Goal: Register for event/course

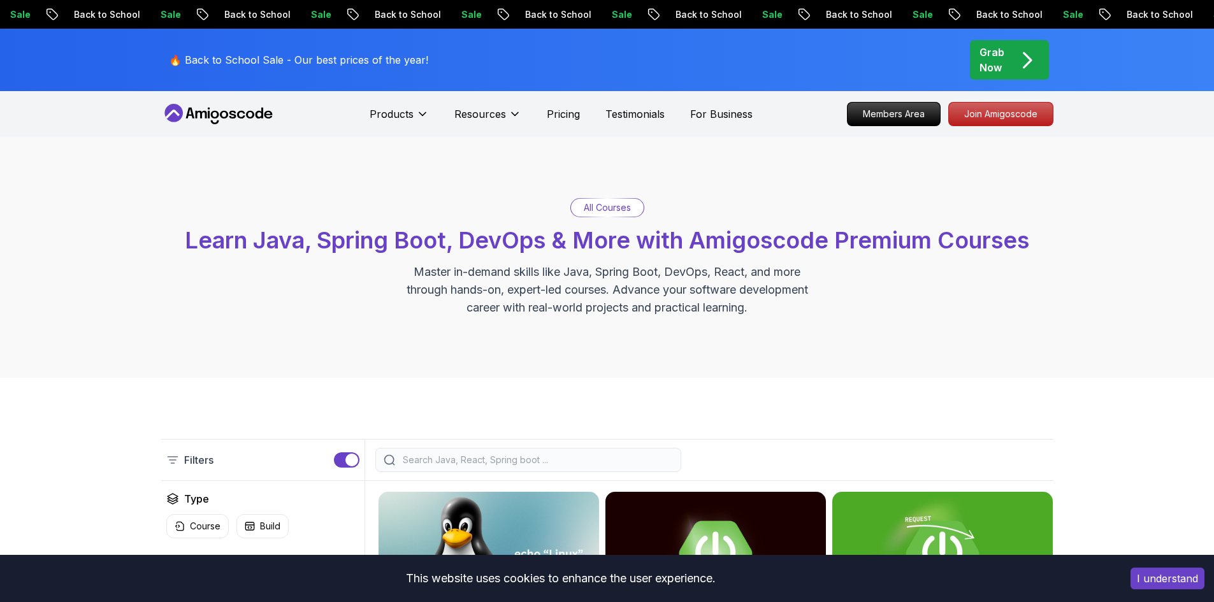
click at [1036, 65] on icon "pre-order" at bounding box center [1027, 60] width 25 height 25
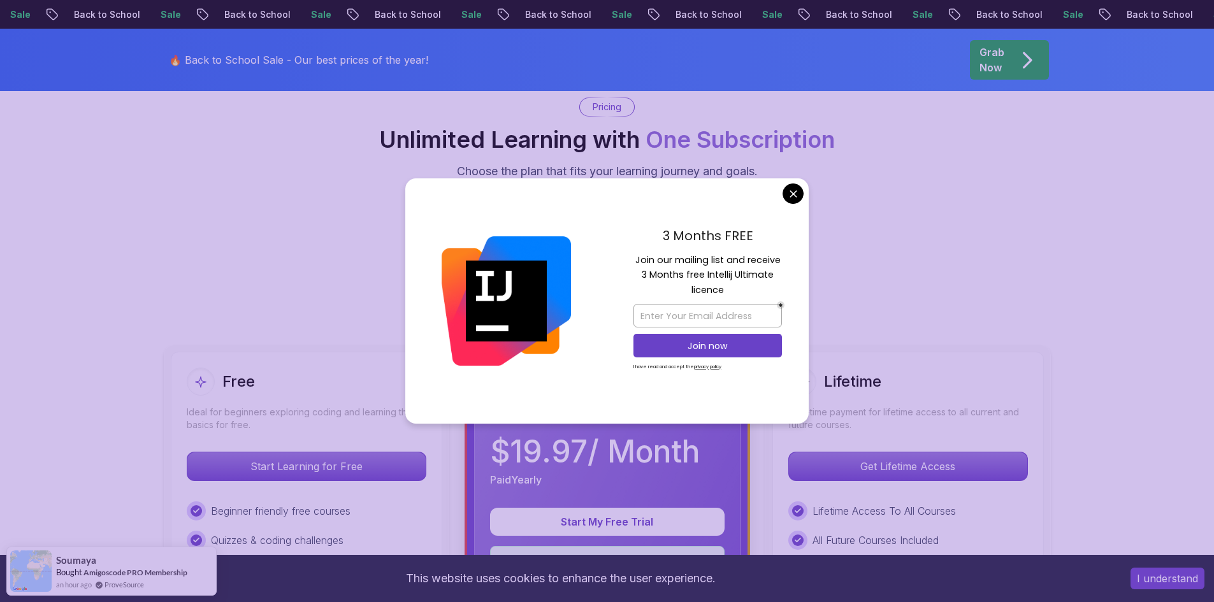
scroll to position [191, 0]
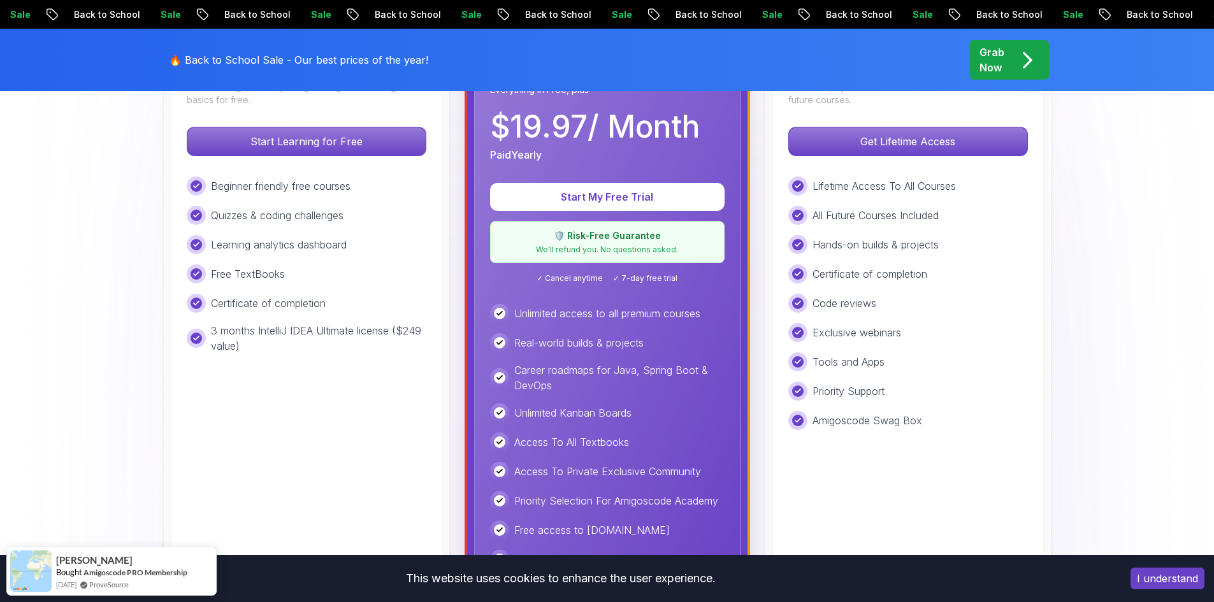
scroll to position [510, 0]
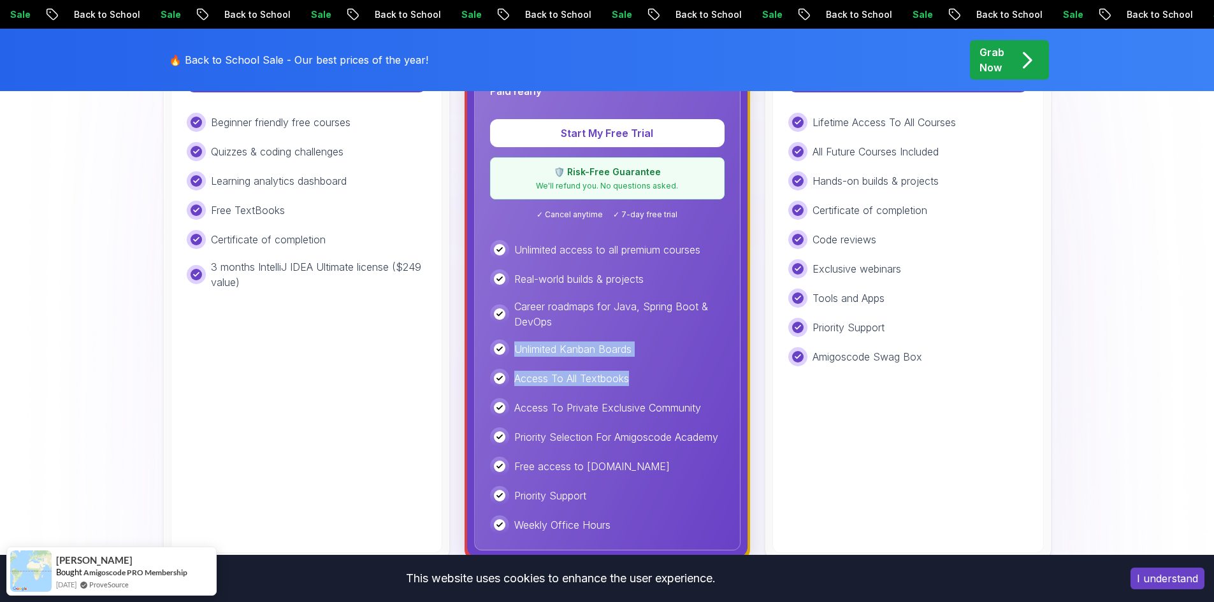
drag, startPoint x: 634, startPoint y: 375, endPoint x: 511, endPoint y: 349, distance: 125.6
click at [511, 349] on div "Unlimited access to all premium courses Real-world builds & projects Career roa…" at bounding box center [607, 387] width 235 height 294
click at [533, 323] on p "Career roadmaps for Java, Spring Boot & DevOps" at bounding box center [619, 314] width 210 height 31
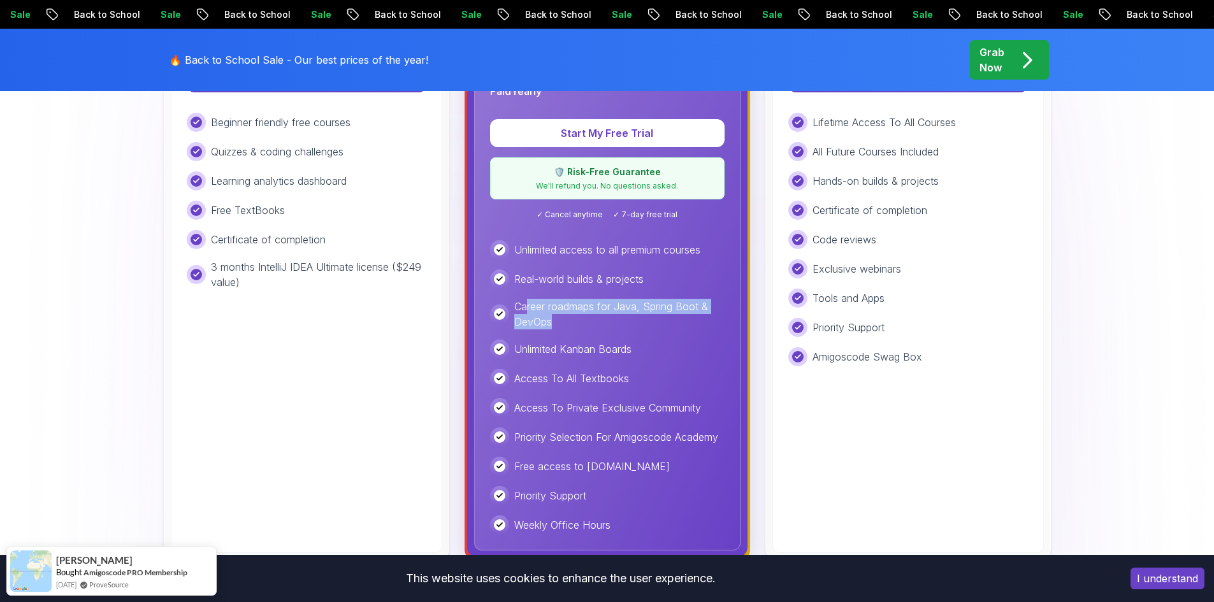
drag, startPoint x: 569, startPoint y: 315, endPoint x: 528, endPoint y: 294, distance: 45.9
click at [528, 294] on div "Unlimited access to all premium courses Real-world builds & projects Career roa…" at bounding box center [607, 387] width 235 height 294
click at [610, 280] on p "Real-world builds & projects" at bounding box center [578, 279] width 129 height 15
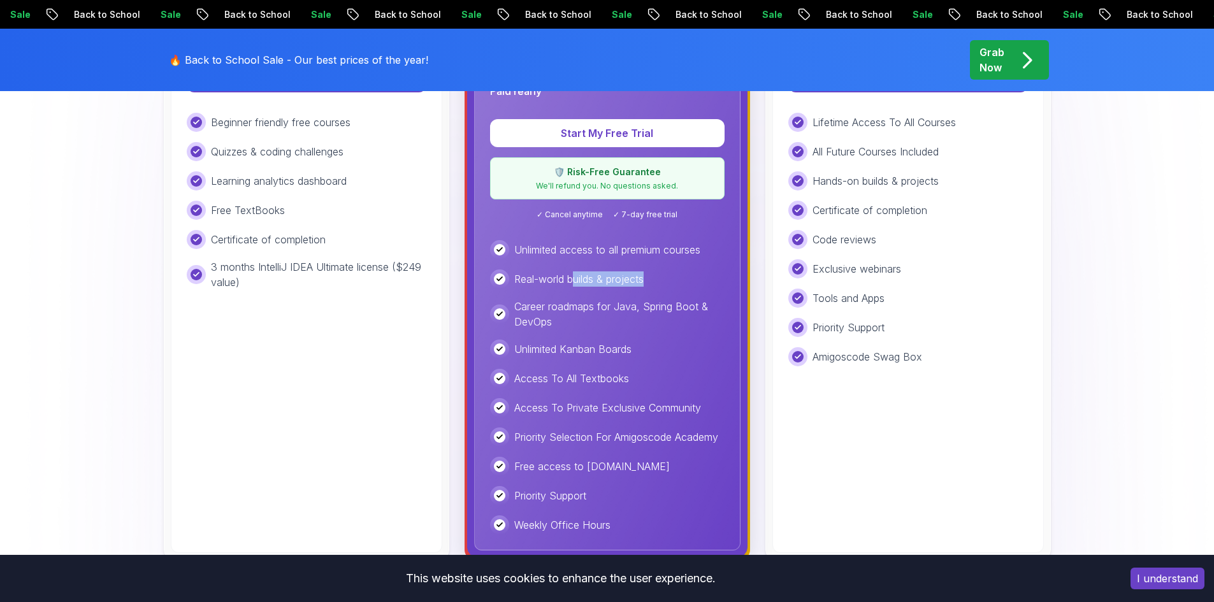
drag, startPoint x: 658, startPoint y: 286, endPoint x: 576, endPoint y: 265, distance: 85.3
click at [576, 265] on div "Unlimited access to all premium courses Real-world builds & projects Career roa…" at bounding box center [607, 387] width 235 height 294
click at [602, 326] on p "Career roadmaps for Java, Spring Boot & DevOps" at bounding box center [619, 314] width 210 height 31
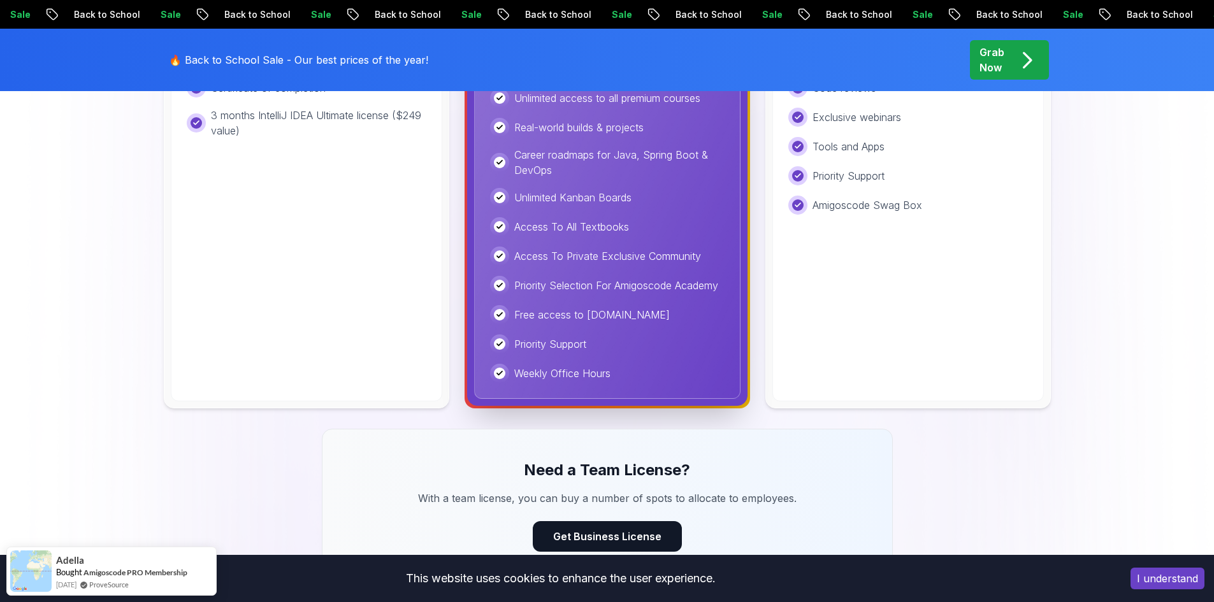
scroll to position [701, 0]
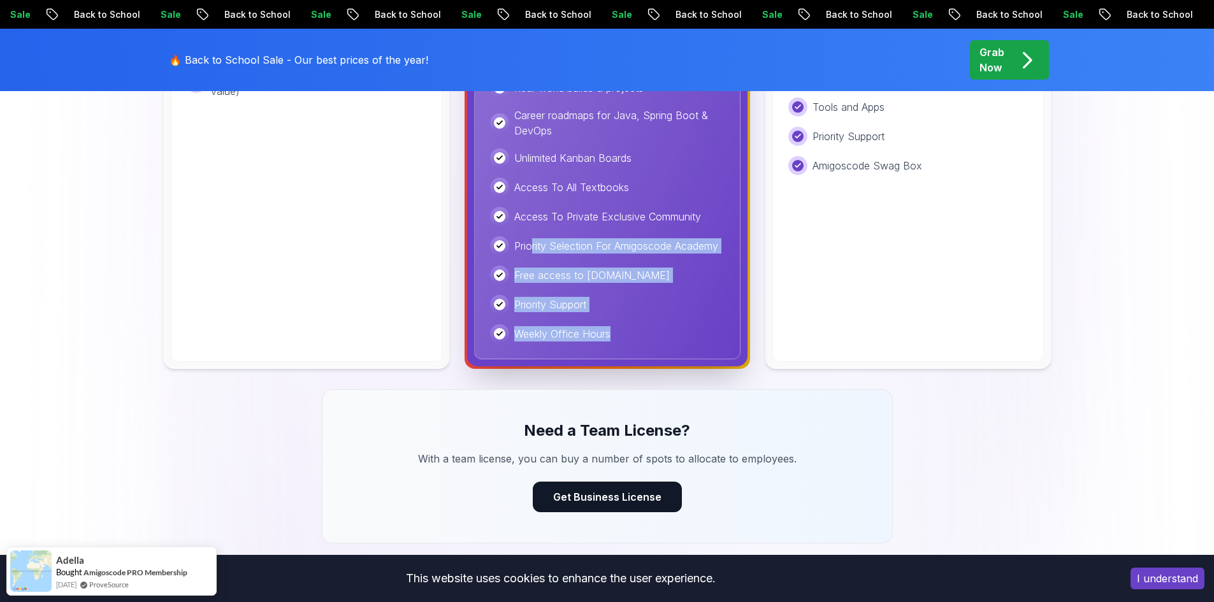
drag, startPoint x: 619, startPoint y: 335, endPoint x: 532, endPoint y: 237, distance: 130.5
click at [532, 237] on div "Unlimited access to all premium courses Real-world builds & projects Career roa…" at bounding box center [607, 196] width 235 height 294
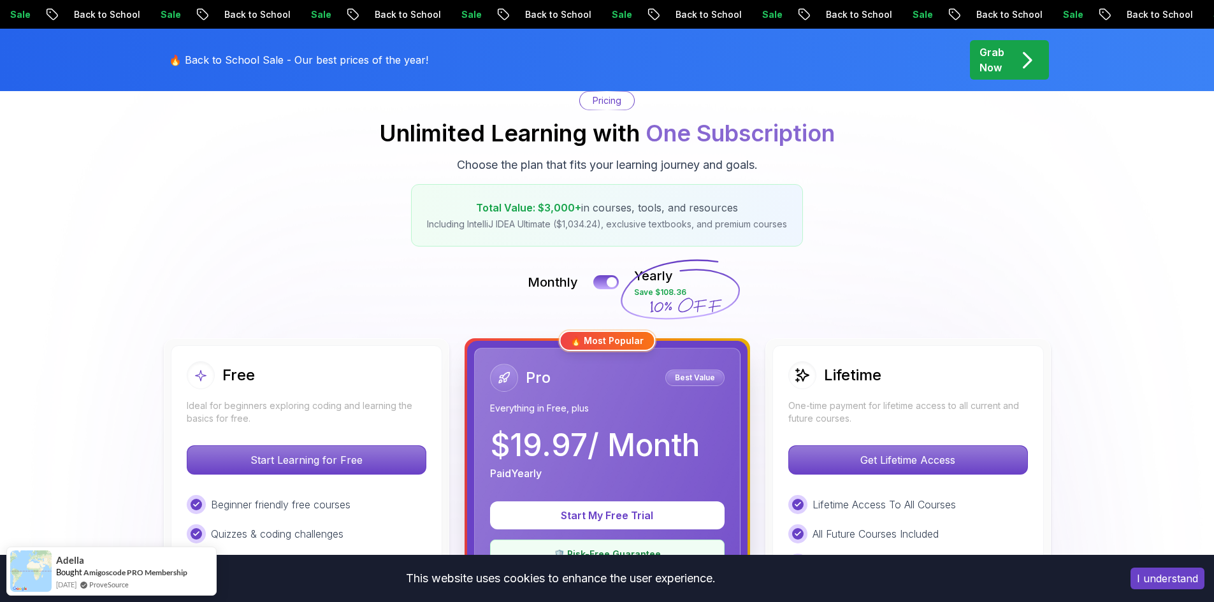
scroll to position [0, 0]
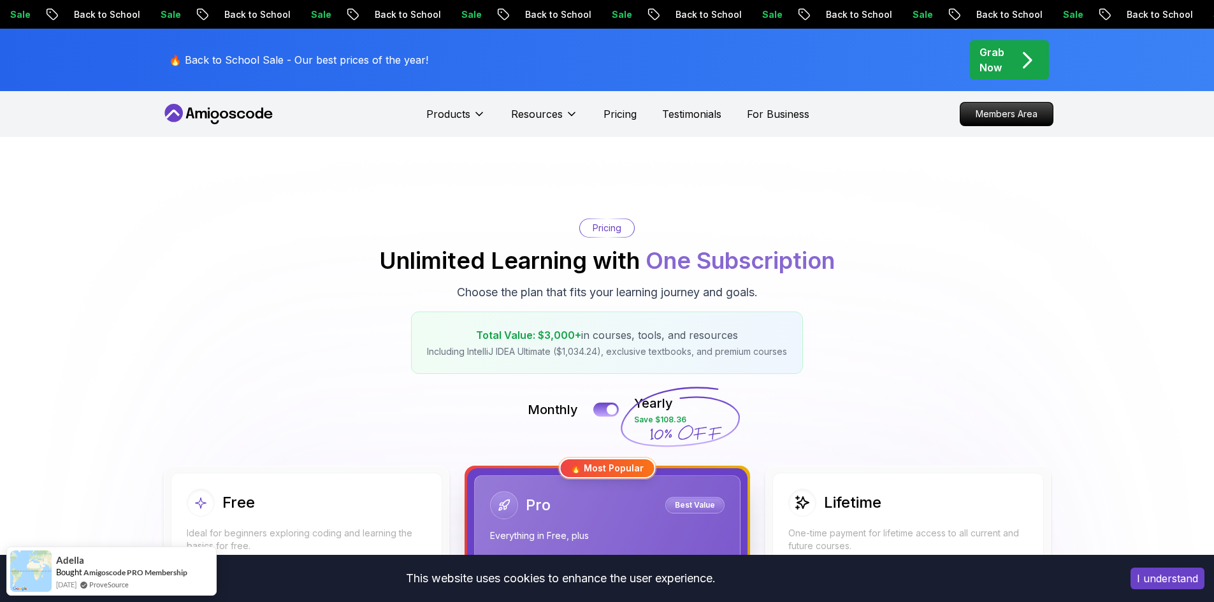
click at [203, 126] on nav "Products Resources Pricing Testimonials For Business Members Area" at bounding box center [607, 114] width 892 height 46
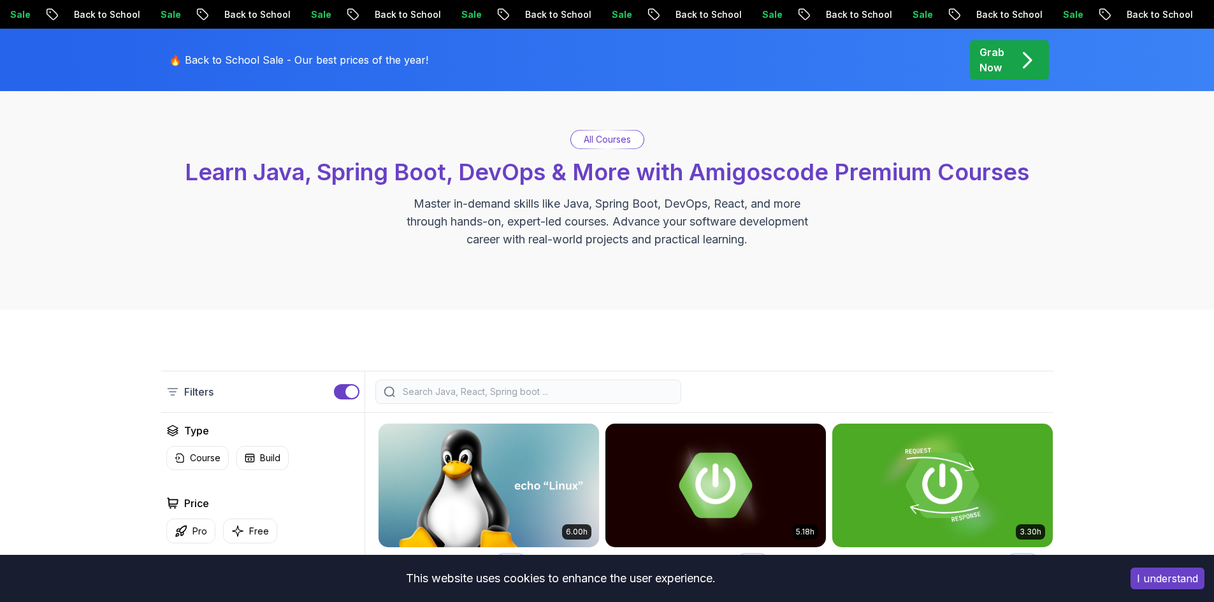
scroll to position [255, 0]
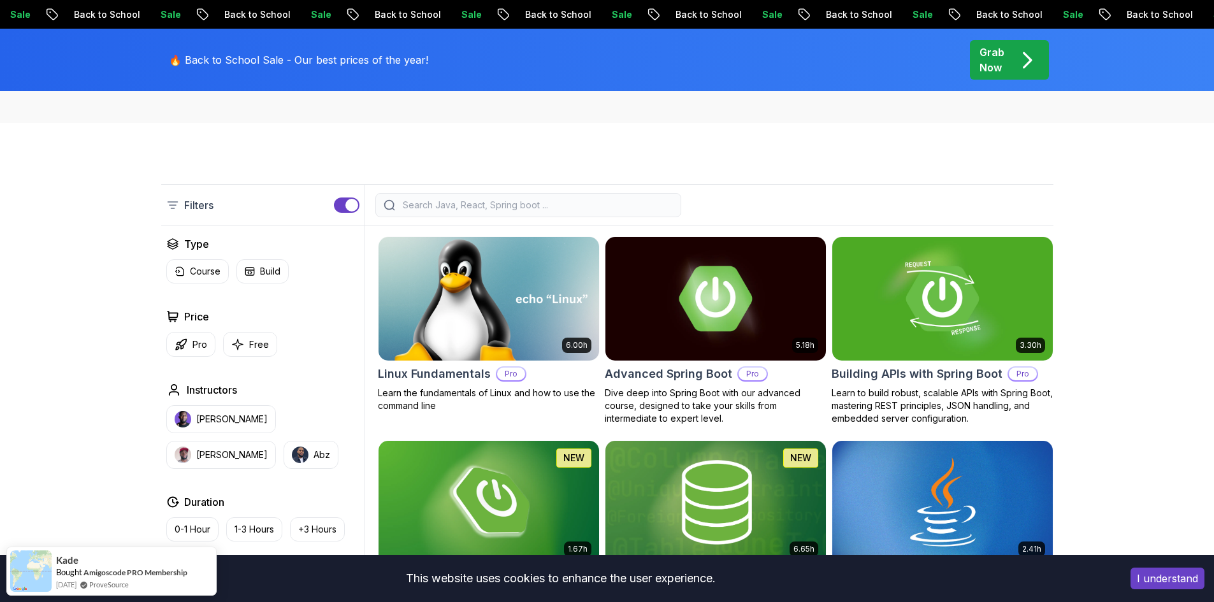
click at [460, 331] on img at bounding box center [488, 298] width 231 height 129
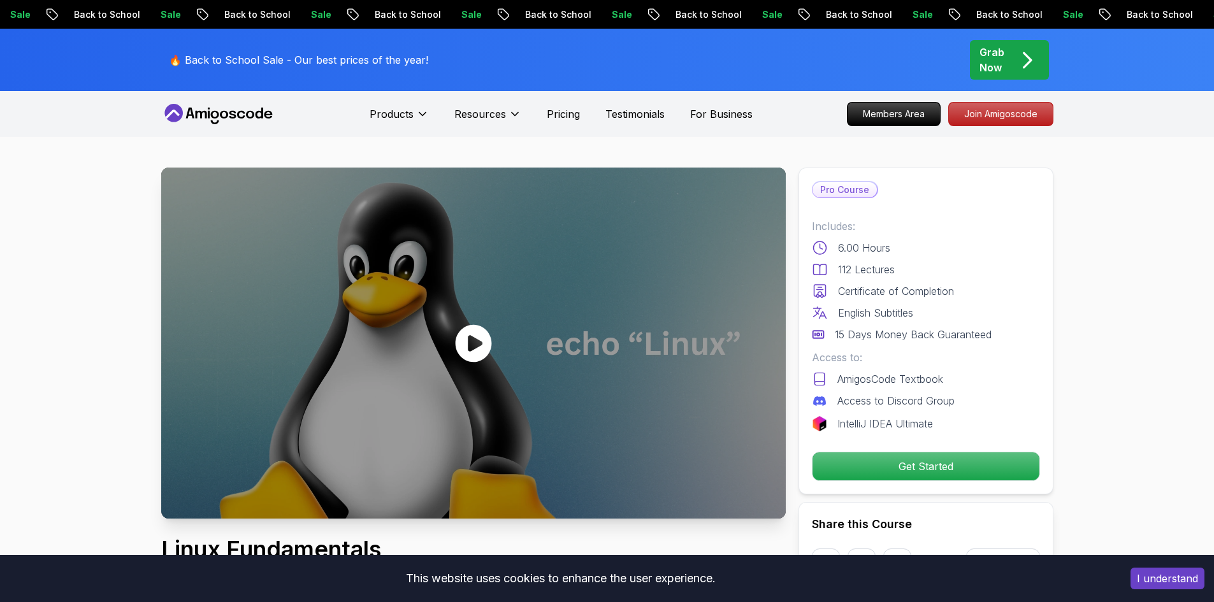
click at [466, 336] on icon at bounding box center [473, 343] width 36 height 38
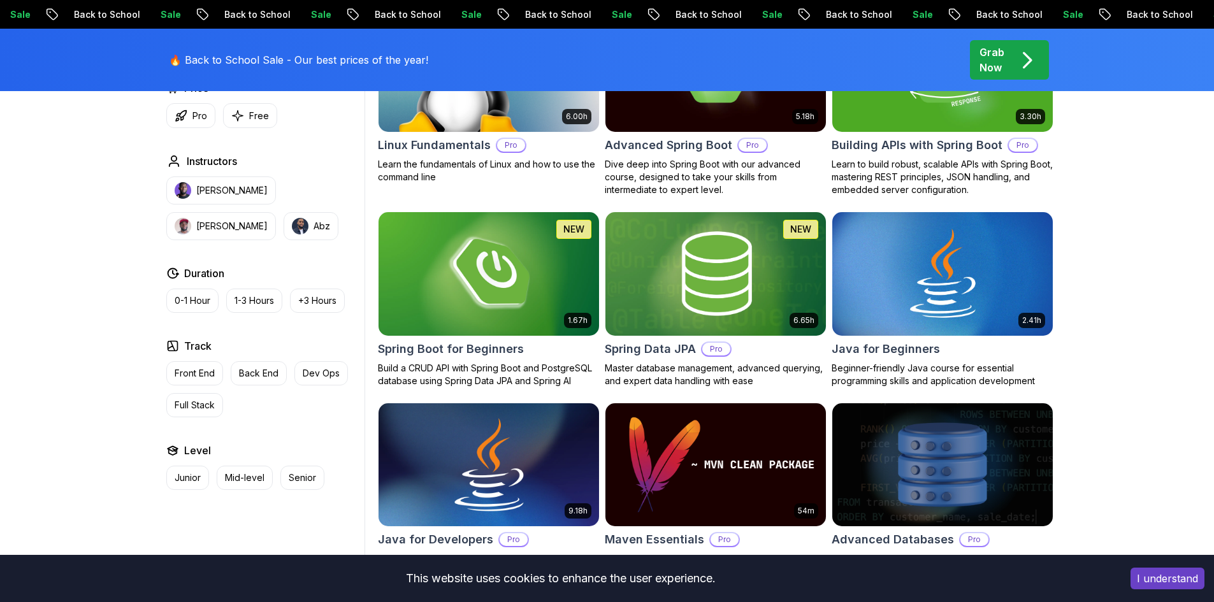
scroll to position [637, 0]
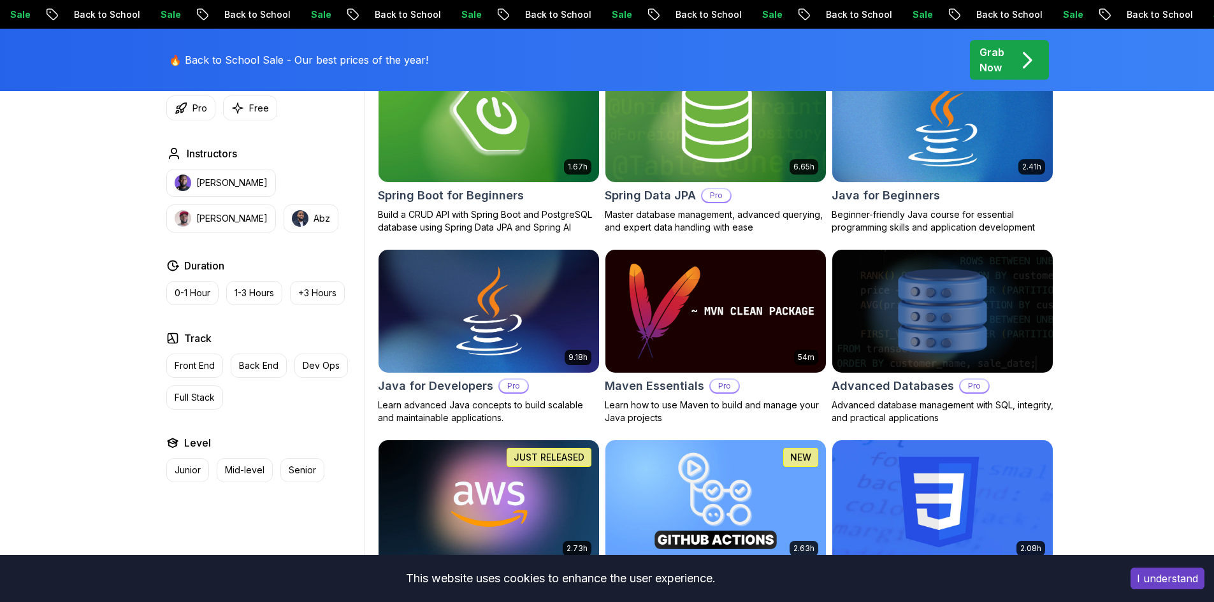
click at [980, 138] on img at bounding box center [942, 119] width 231 height 129
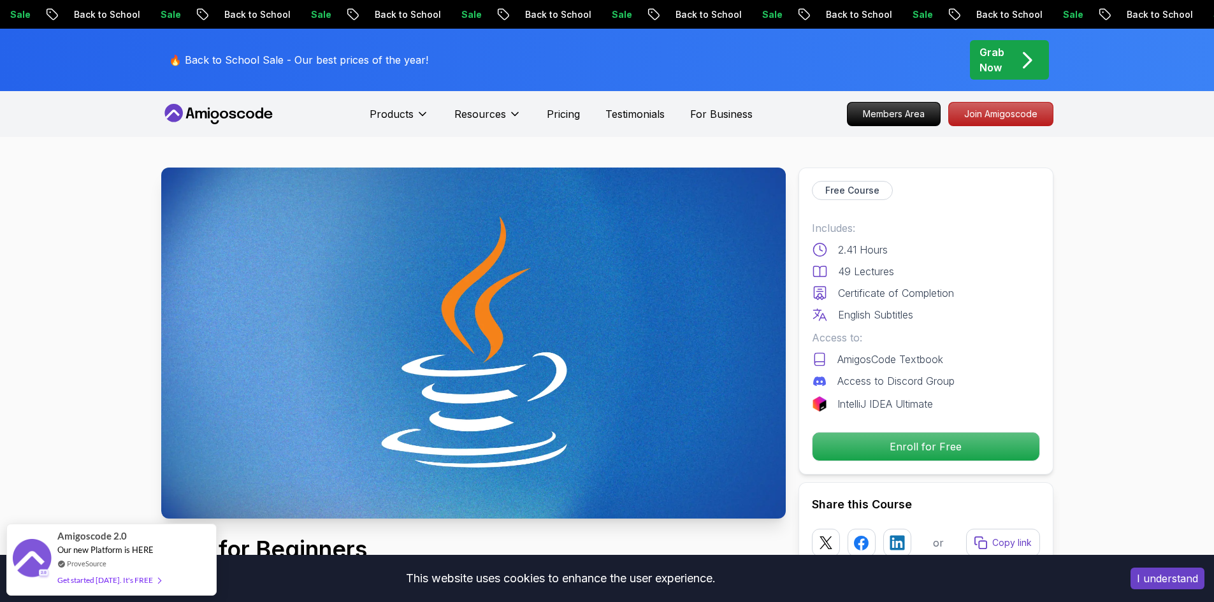
click at [530, 286] on img at bounding box center [473, 343] width 625 height 351
click at [410, 323] on img at bounding box center [473, 343] width 625 height 351
click at [844, 446] on p "Enroll for Free" at bounding box center [925, 446] width 215 height 27
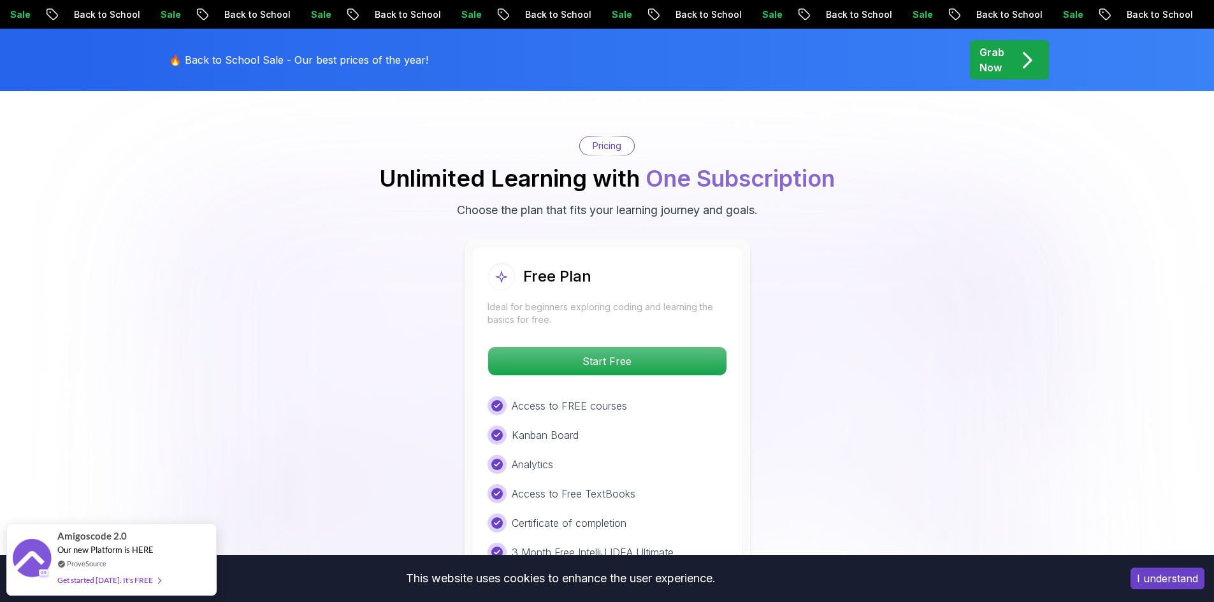
scroll to position [2542, 0]
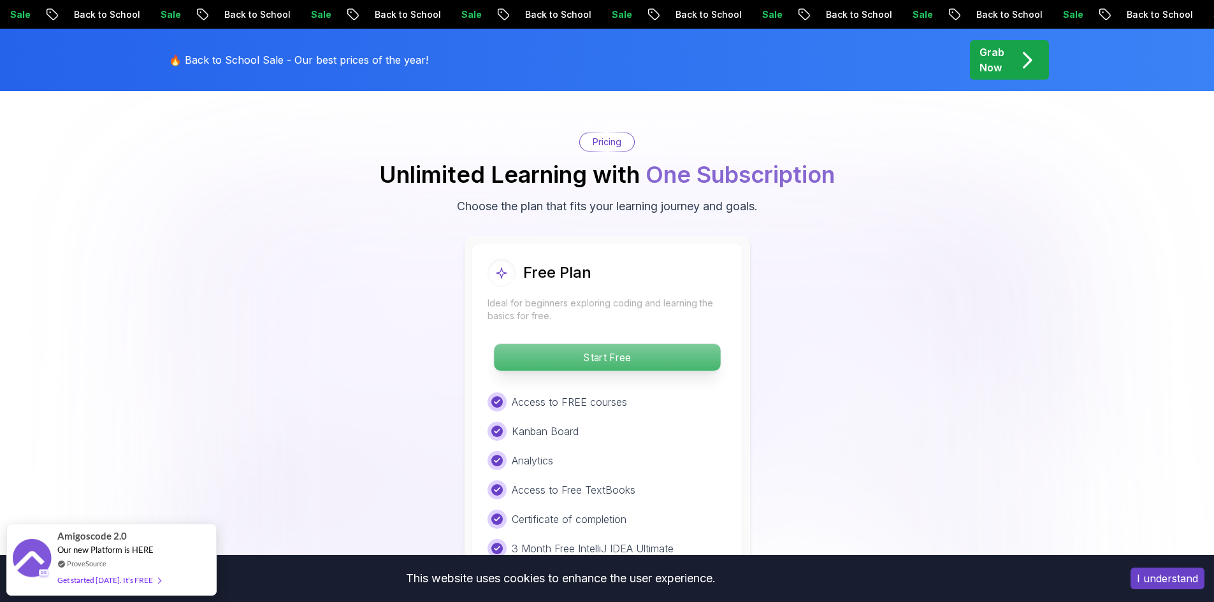
click at [639, 344] on p "Start Free" at bounding box center [607, 357] width 226 height 27
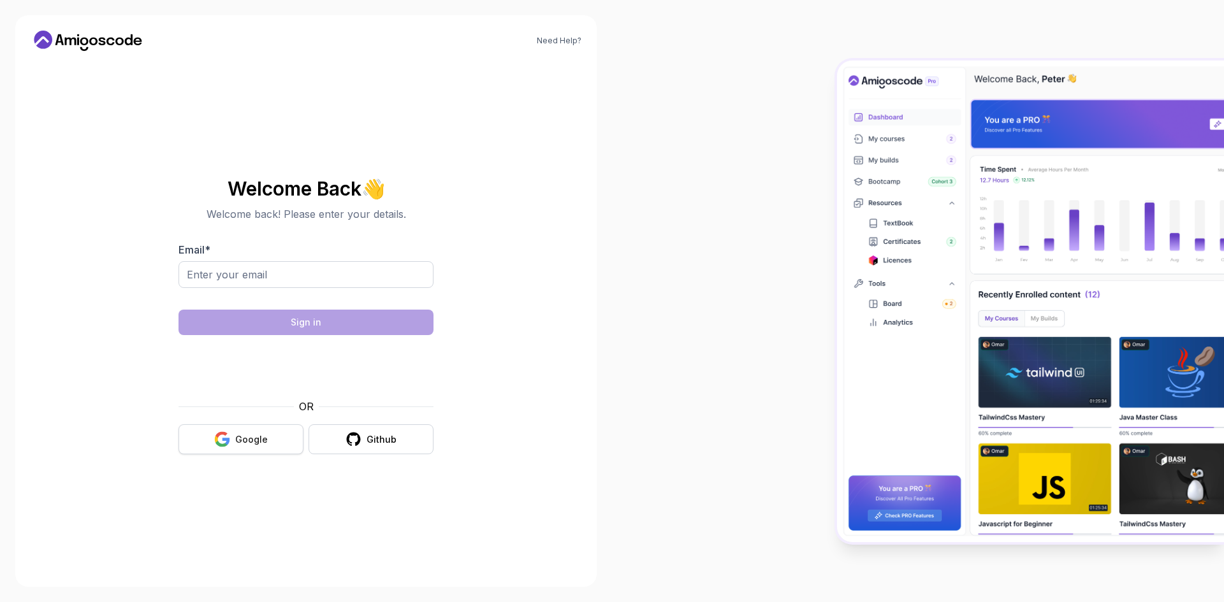
click at [228, 442] on icon "button" at bounding box center [226, 441] width 8 height 7
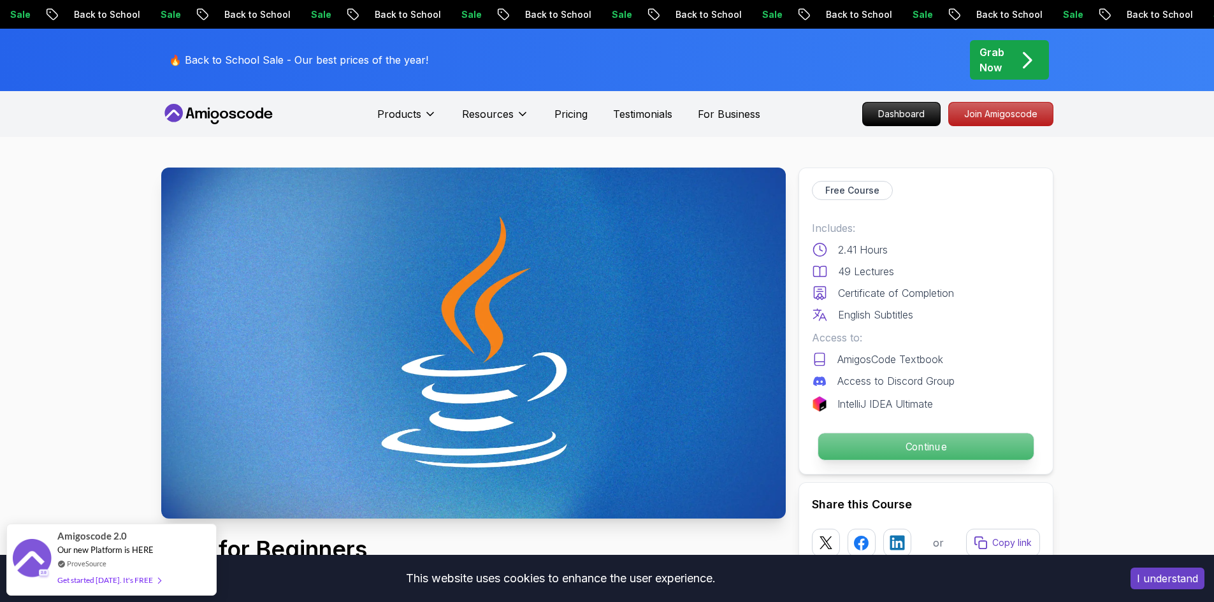
click at [998, 447] on p "Continue" at bounding box center [925, 446] width 215 height 27
